Goal: Task Accomplishment & Management: Use online tool/utility

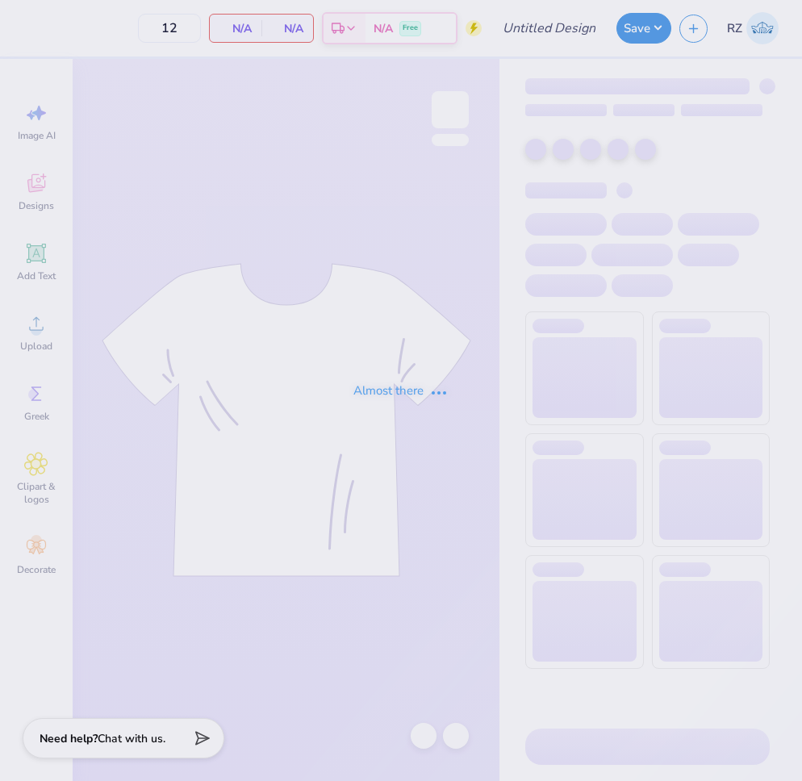
type input "SK Sisterhood Retreat"
type input "130"
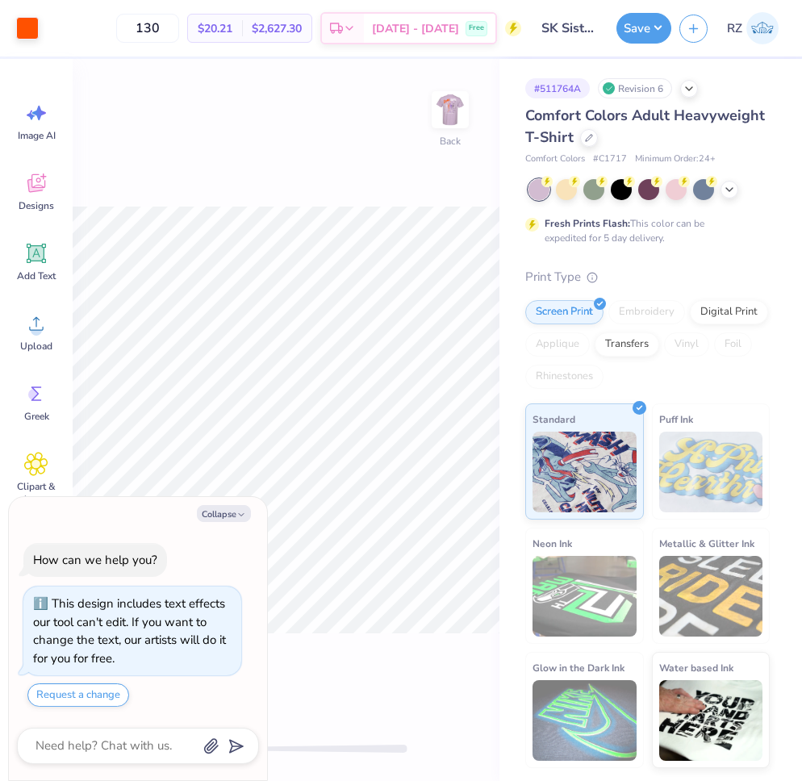
drag, startPoint x: 224, startPoint y: 513, endPoint x: 230, endPoint y: 503, distance: 11.2
click at [225, 512] on button "Collapse" at bounding box center [224, 513] width 54 height 17
type textarea "x"
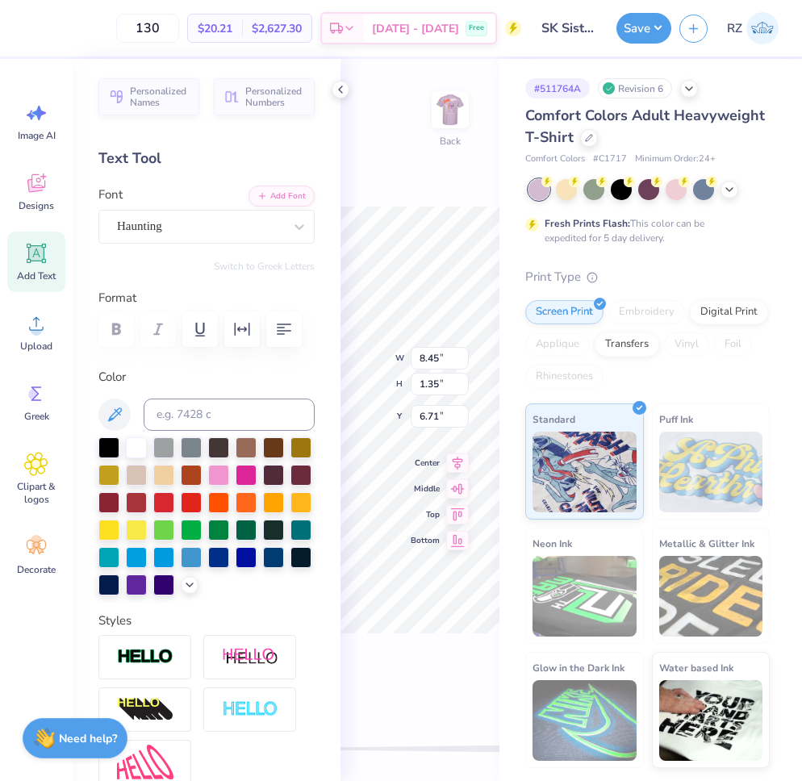
click at [336, 362] on div "130 $20.21 Per Item $2,627.30 Total Est. Delivery [DATE] - [DATE] Free Design T…" at bounding box center [401, 390] width 802 height 781
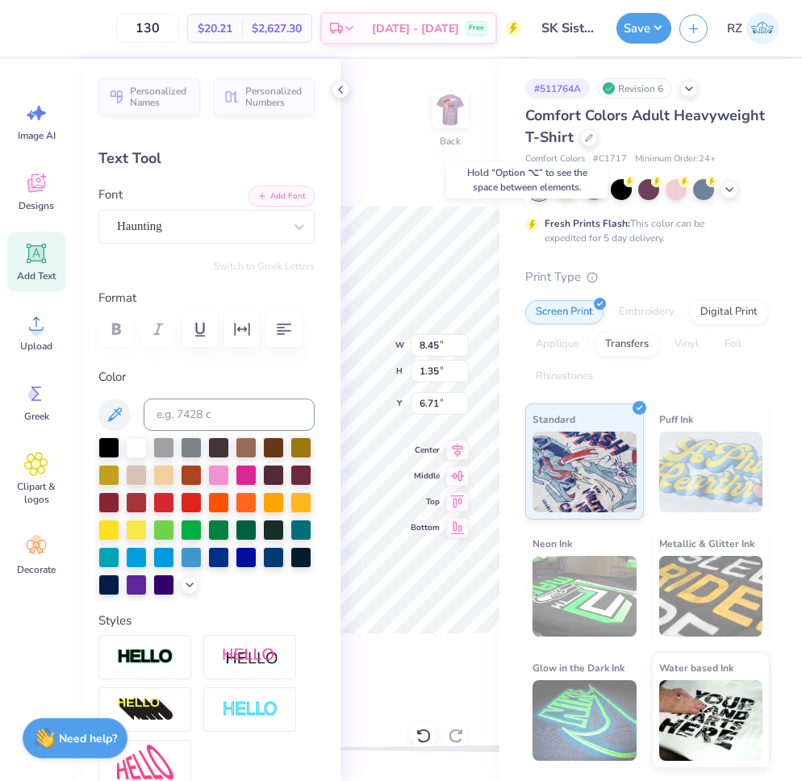
click at [340, 91] on icon at bounding box center [340, 89] width 13 height 13
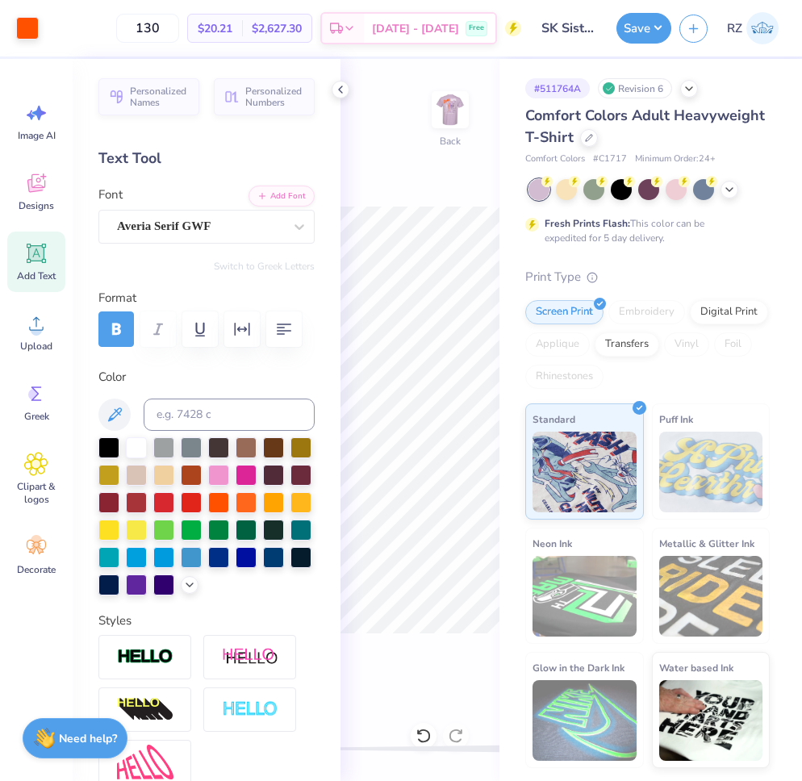
click at [338, 85] on icon at bounding box center [340, 89] width 13 height 13
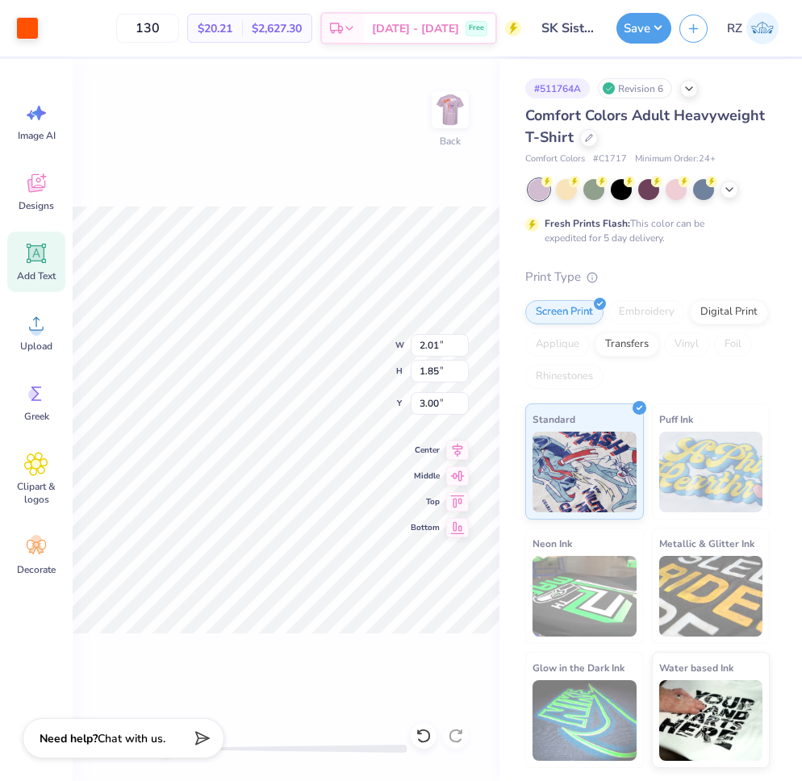
type input "2.01"
type input "1.85"
type input "3.00"
click at [732, 188] on icon at bounding box center [729, 188] width 13 height 13
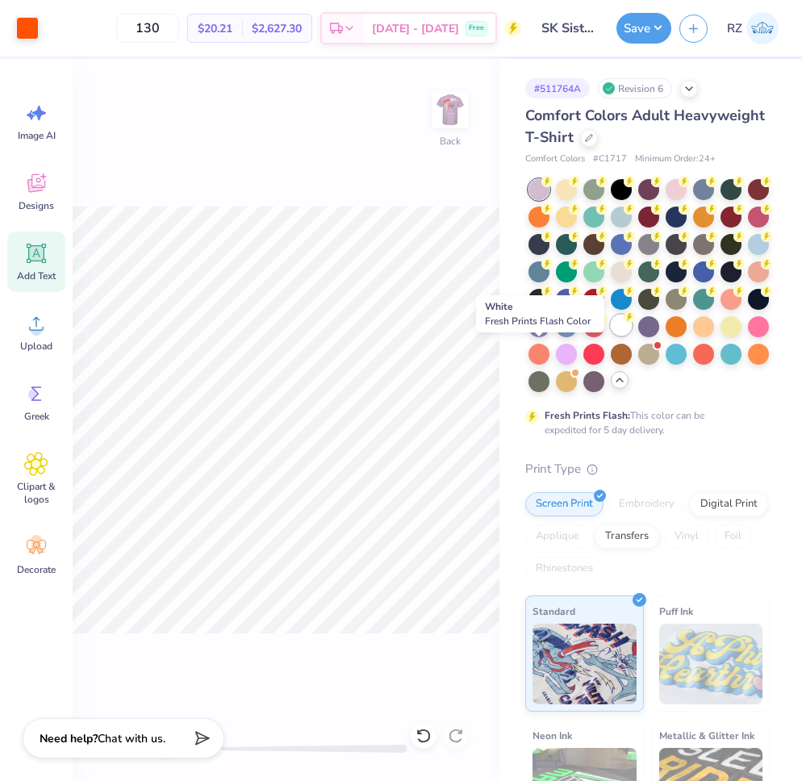
click at [611, 336] on div at bounding box center [621, 325] width 21 height 21
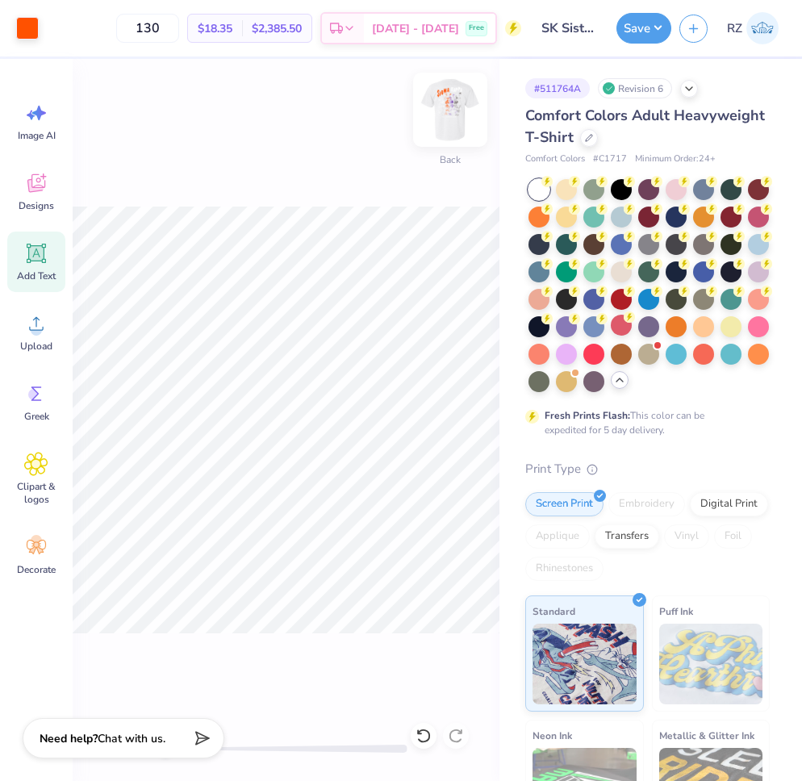
click at [447, 110] on img at bounding box center [450, 109] width 65 height 65
drag, startPoint x: 440, startPoint y: 98, endPoint x: 550, endPoint y: 348, distance: 273.4
click at [440, 98] on img at bounding box center [450, 110] width 32 height 32
click at [748, 281] on div at bounding box center [758, 270] width 21 height 21
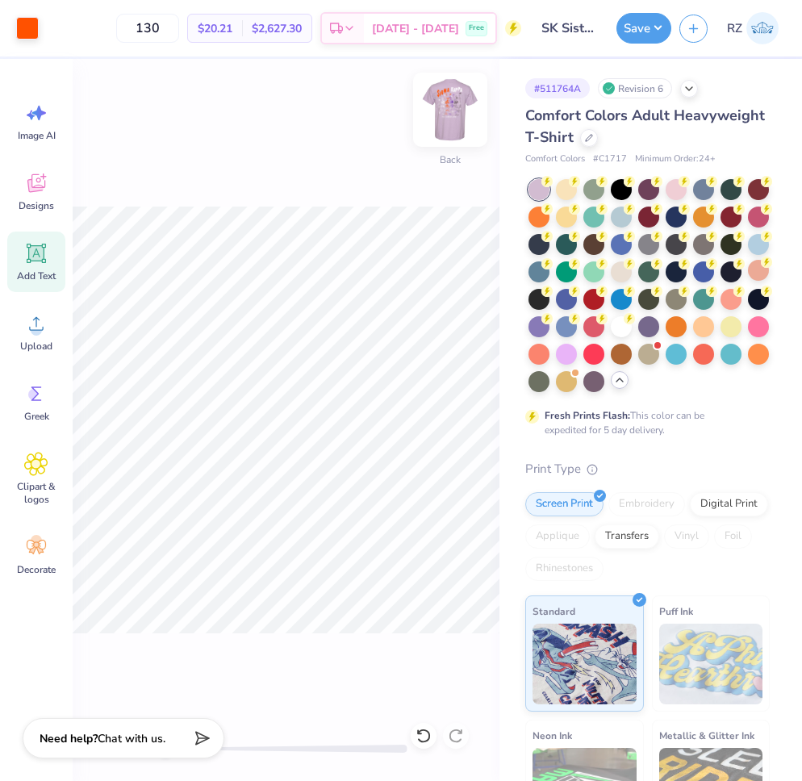
click at [453, 122] on img at bounding box center [450, 109] width 65 height 65
click at [463, 111] on img at bounding box center [450, 109] width 65 height 65
click at [440, 102] on img at bounding box center [450, 109] width 65 height 65
click at [446, 106] on img at bounding box center [450, 109] width 65 height 65
click at [629, 27] on button "Save" at bounding box center [643, 25] width 55 height 31
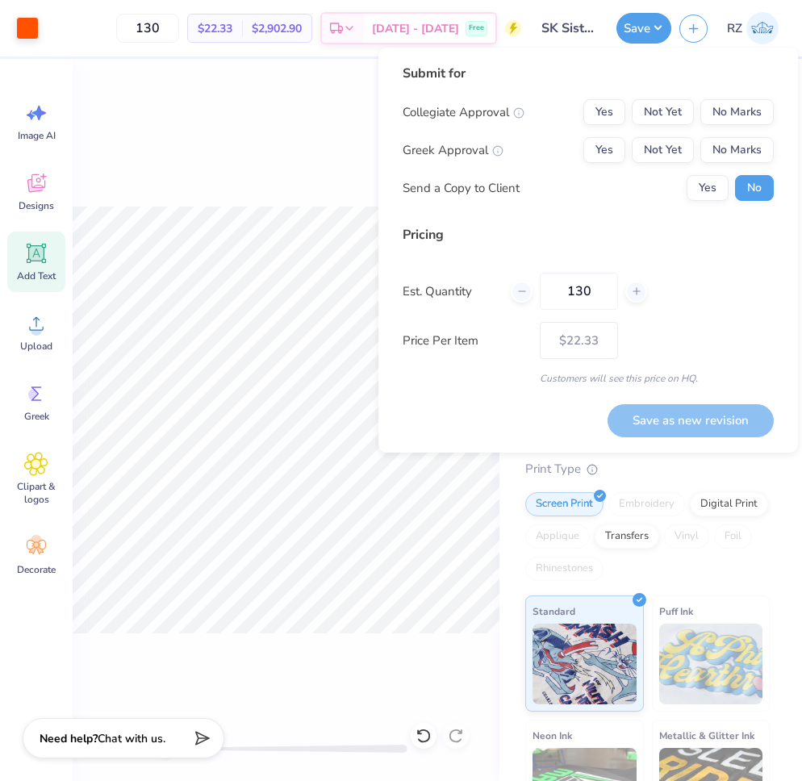
click at [340, 136] on div "Back" at bounding box center [286, 420] width 427 height 722
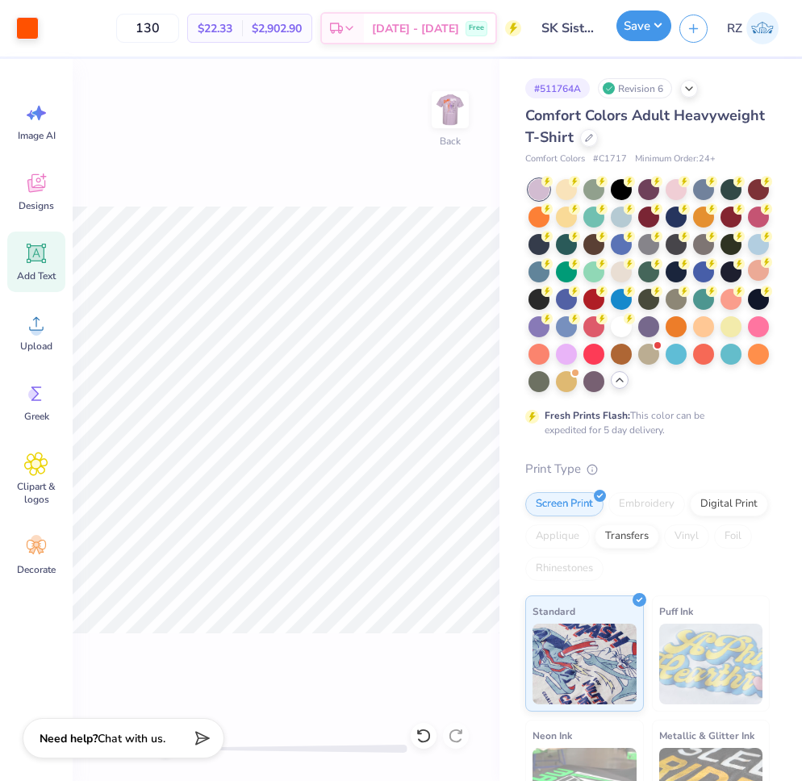
click at [649, 19] on button "Save" at bounding box center [643, 25] width 55 height 31
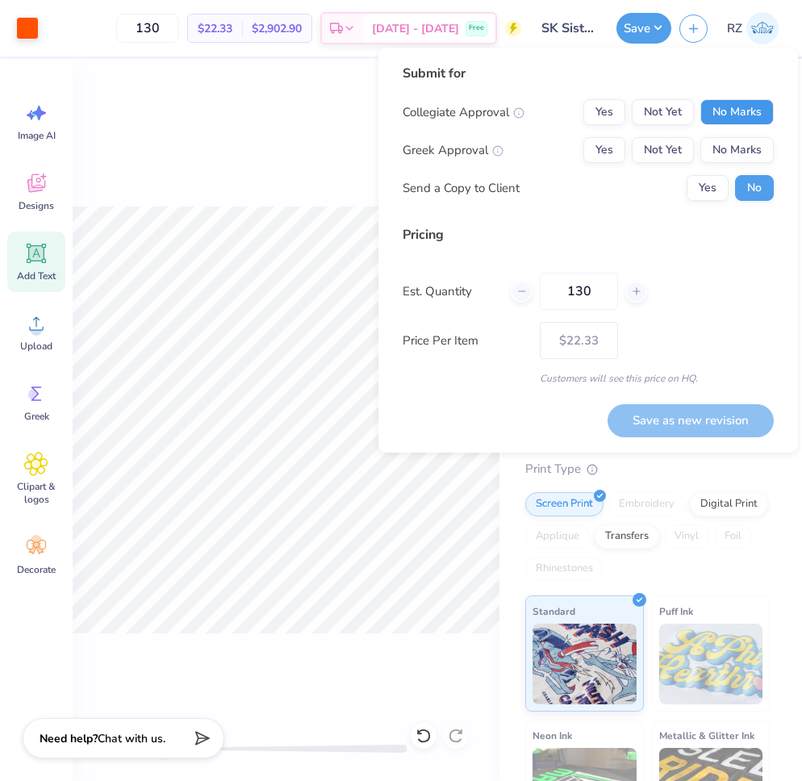
click at [728, 107] on button "No Marks" at bounding box center [736, 112] width 73 height 26
drag, startPoint x: 602, startPoint y: 156, endPoint x: 612, endPoint y: 169, distance: 16.6
click at [603, 157] on button "Yes" at bounding box center [604, 150] width 42 height 26
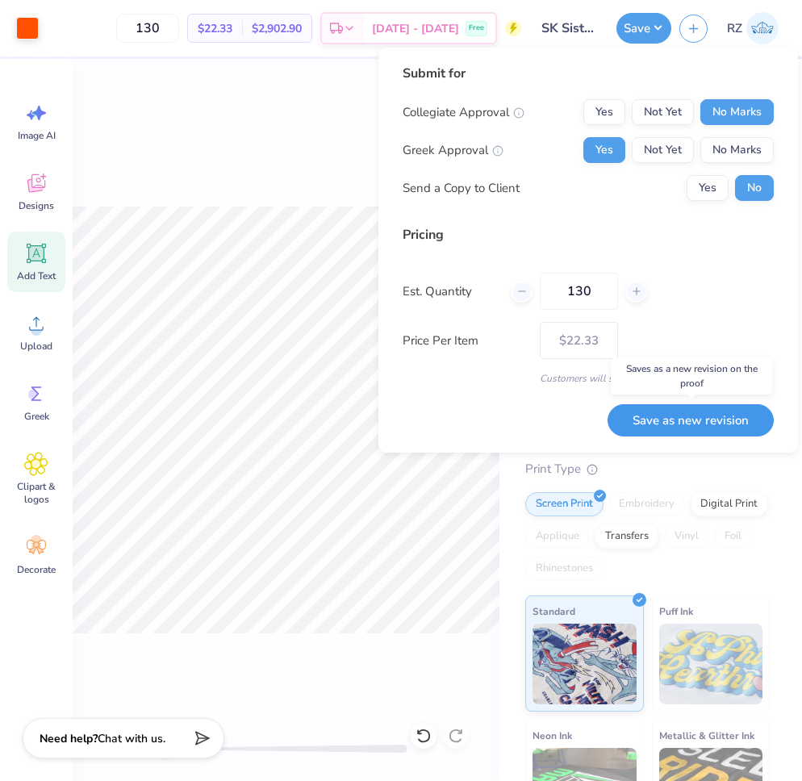
click at [667, 411] on button "Save as new revision" at bounding box center [690, 420] width 166 height 33
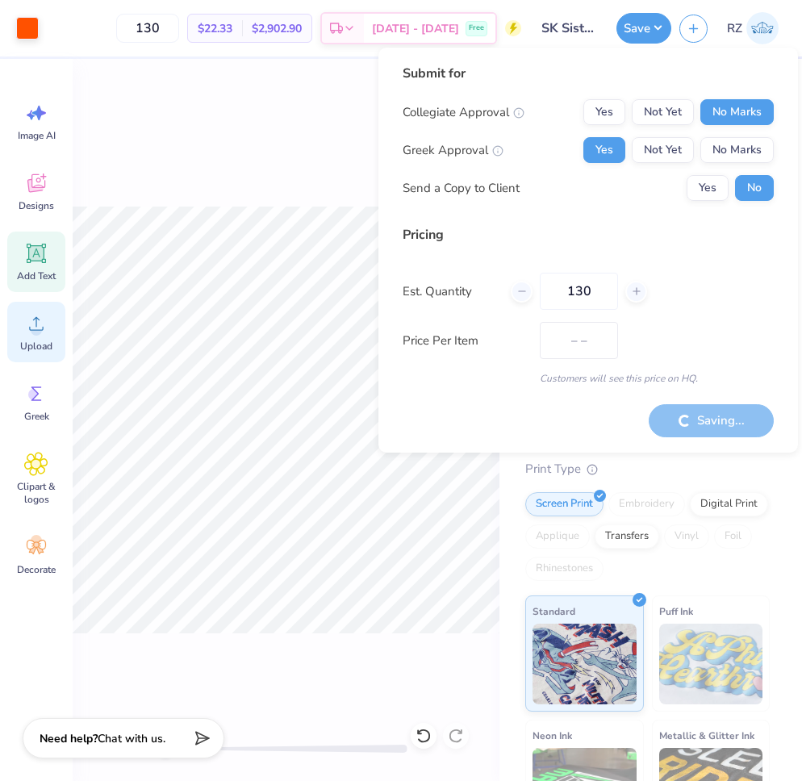
type input "$22.33"
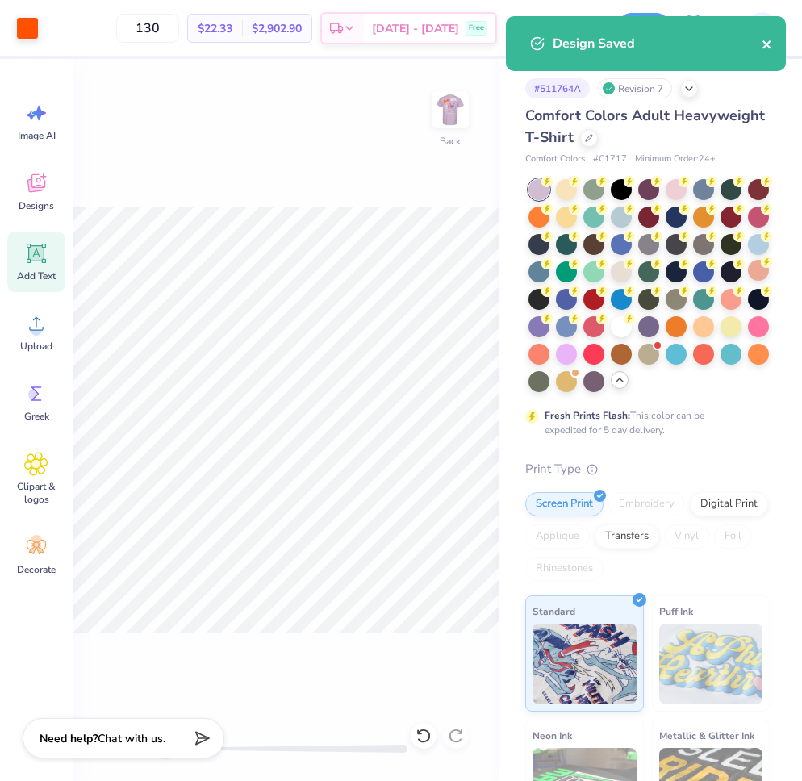
click at [767, 42] on icon "close" at bounding box center [767, 44] width 11 height 13
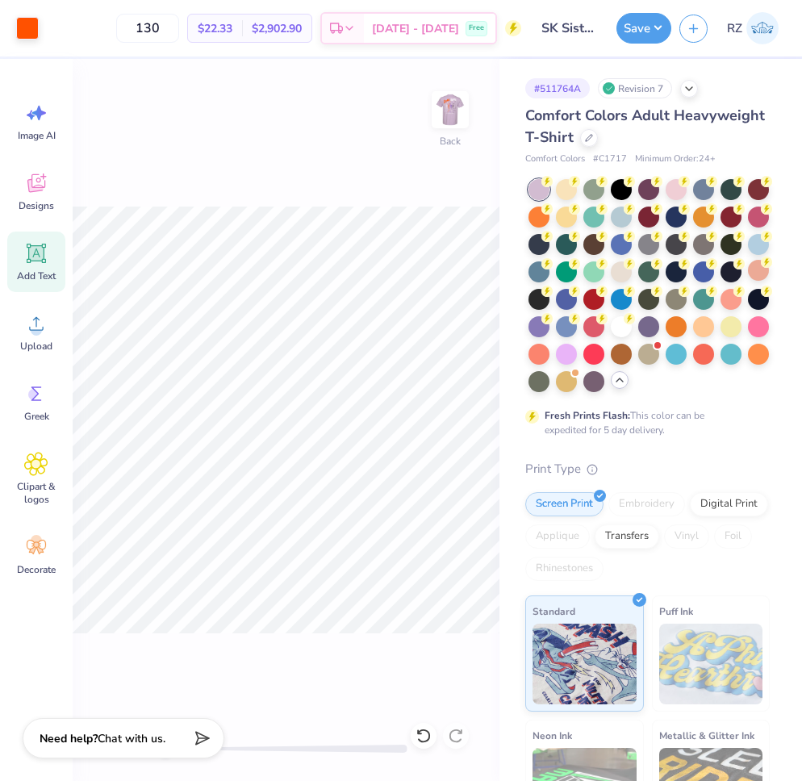
click at [764, 17] on img at bounding box center [762, 28] width 32 height 32
